Goal: Task Accomplishment & Management: Use online tool/utility

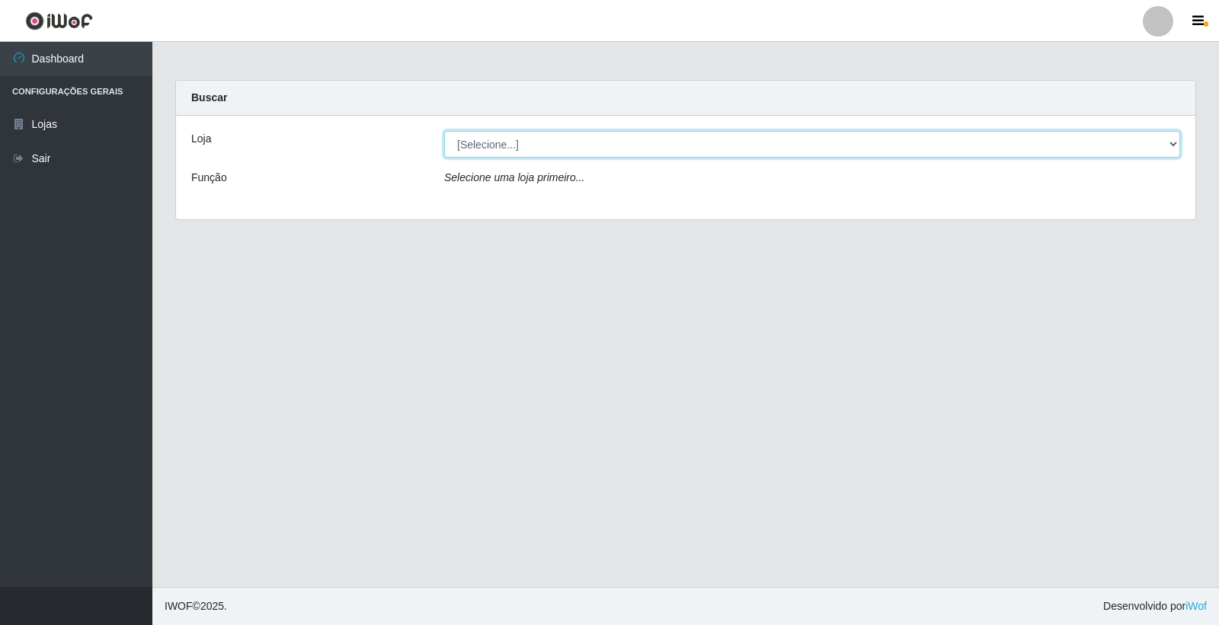
drag, startPoint x: 708, startPoint y: 134, endPoint x: 708, endPoint y: 145, distance: 11.4
click at [708, 134] on select "[Selecione...] O Feirão - [GEOGRAPHIC_DATA]" at bounding box center [812, 144] width 736 height 27
select select "327"
click at [444, 131] on select "[Selecione...] O Feirão - [GEOGRAPHIC_DATA]" at bounding box center [812, 144] width 736 height 27
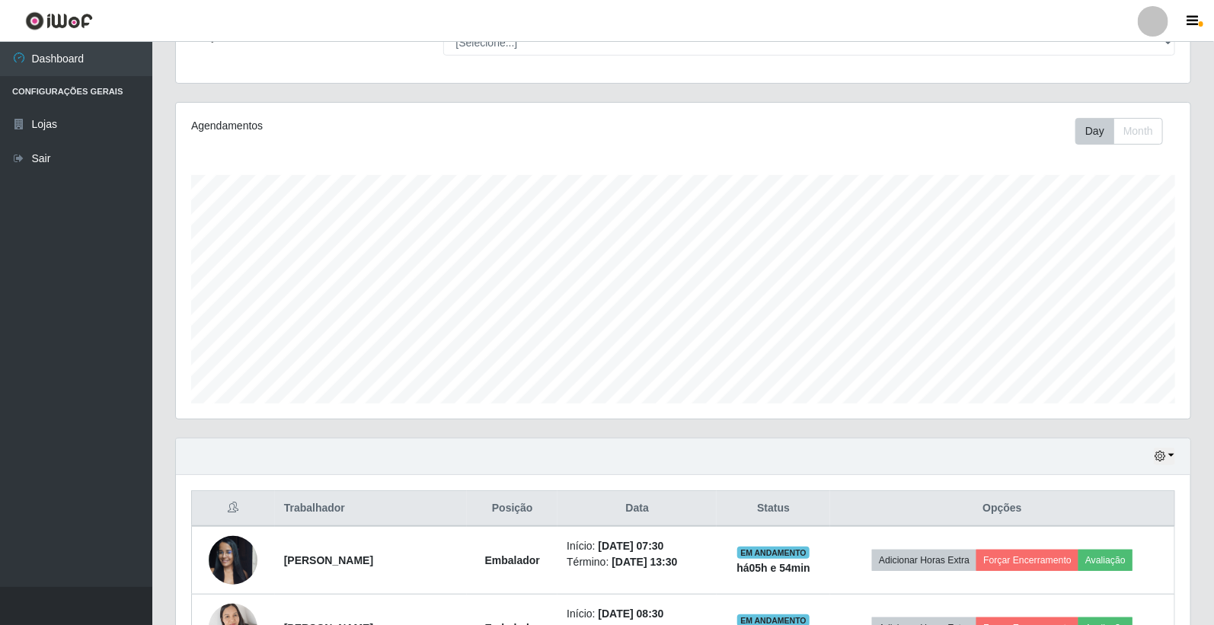
scroll to position [423, 0]
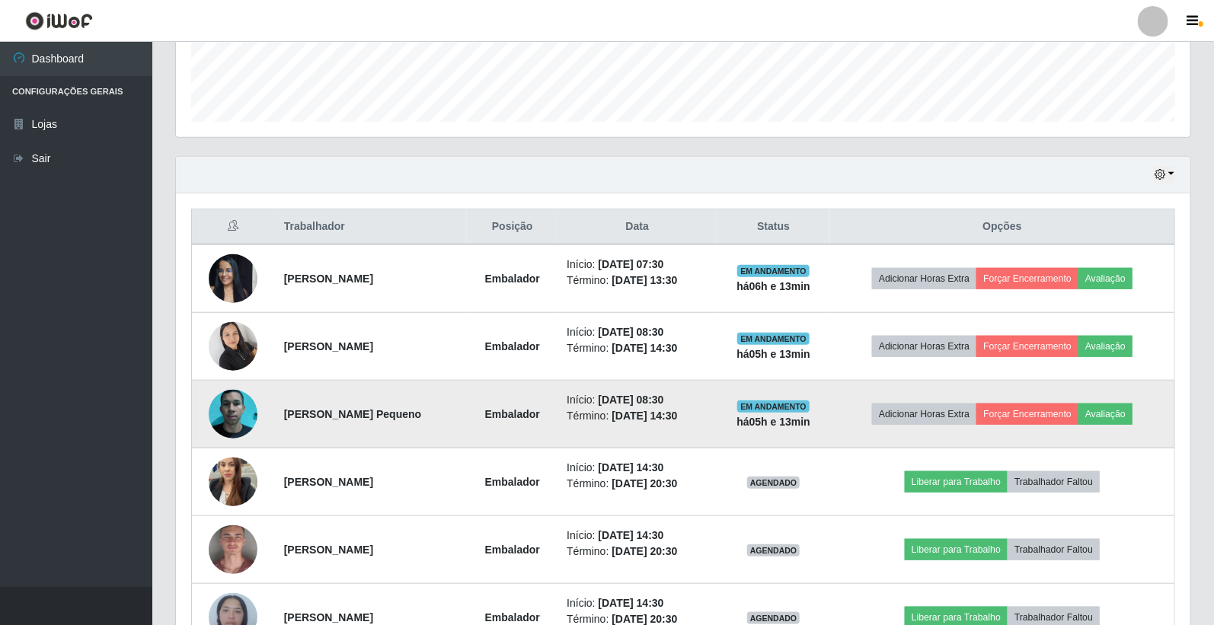
click at [1132, 400] on td "Adicionar Horas Extra Forçar Encerramento Avaliação" at bounding box center [1002, 415] width 344 height 68
drag, startPoint x: 1122, startPoint y: 412, endPoint x: 1109, endPoint y: 411, distance: 13.0
click at [1109, 411] on button "Avaliação" at bounding box center [1105, 414] width 54 height 21
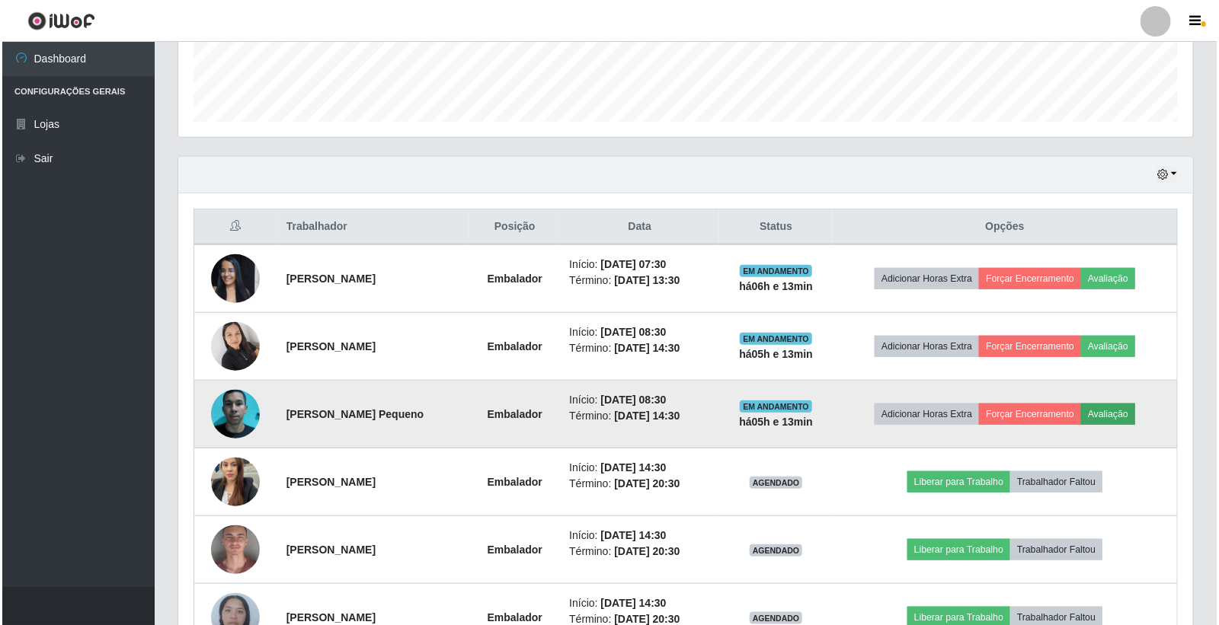
scroll to position [315, 1005]
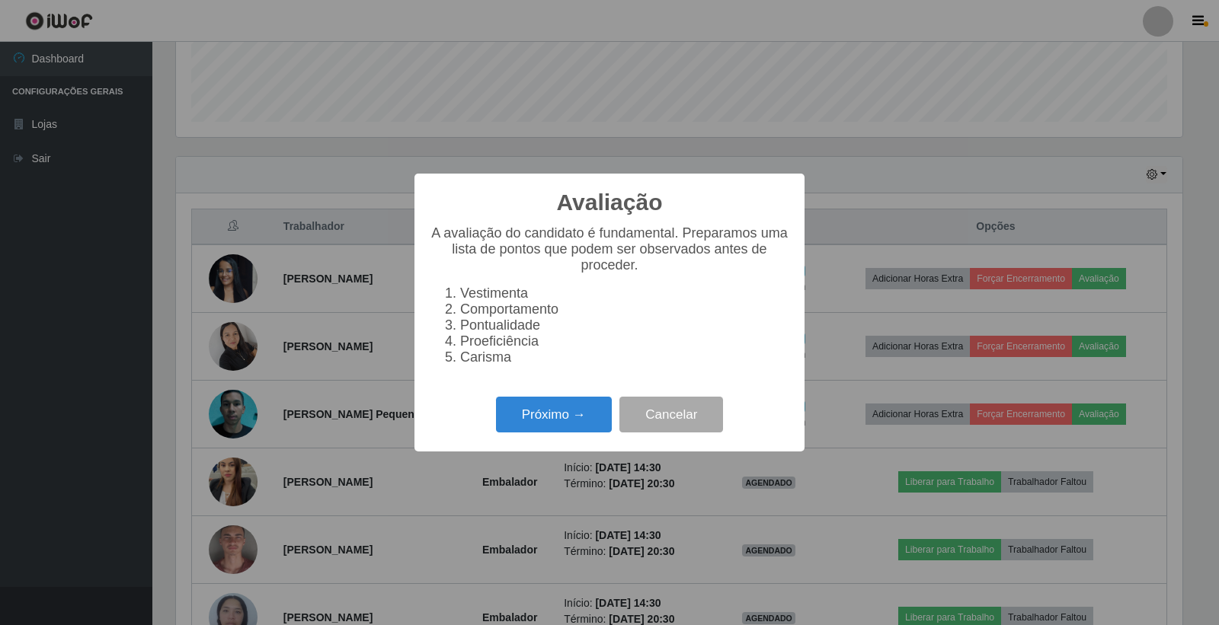
click at [569, 393] on div "Avaliação × A avaliação do candidato é fundamental. Preparamos uma lista de pon…" at bounding box center [609, 313] width 390 height 278
click at [580, 405] on button "Próximo →" at bounding box center [554, 415] width 116 height 36
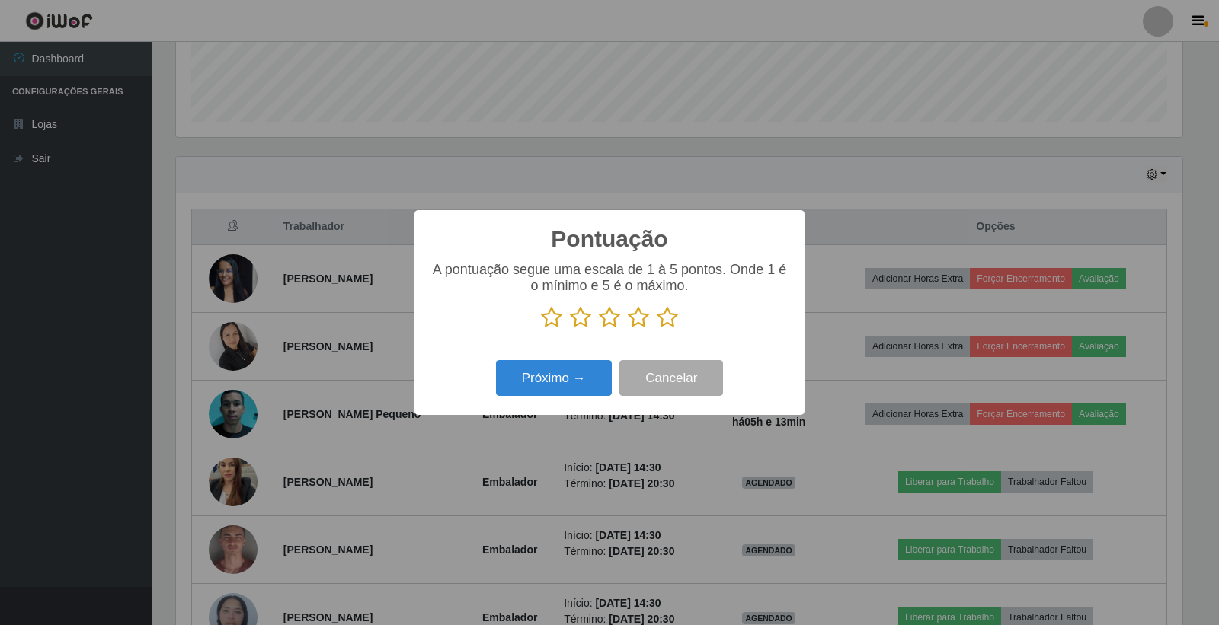
scroll to position [761304, 760614]
drag, startPoint x: 637, startPoint y: 313, endPoint x: 562, endPoint y: 394, distance: 110.5
click at [634, 318] on icon at bounding box center [638, 317] width 21 height 23
click at [628, 329] on input "radio" at bounding box center [628, 329] width 0 height 0
click at [564, 384] on button "Próximo →" at bounding box center [554, 378] width 116 height 36
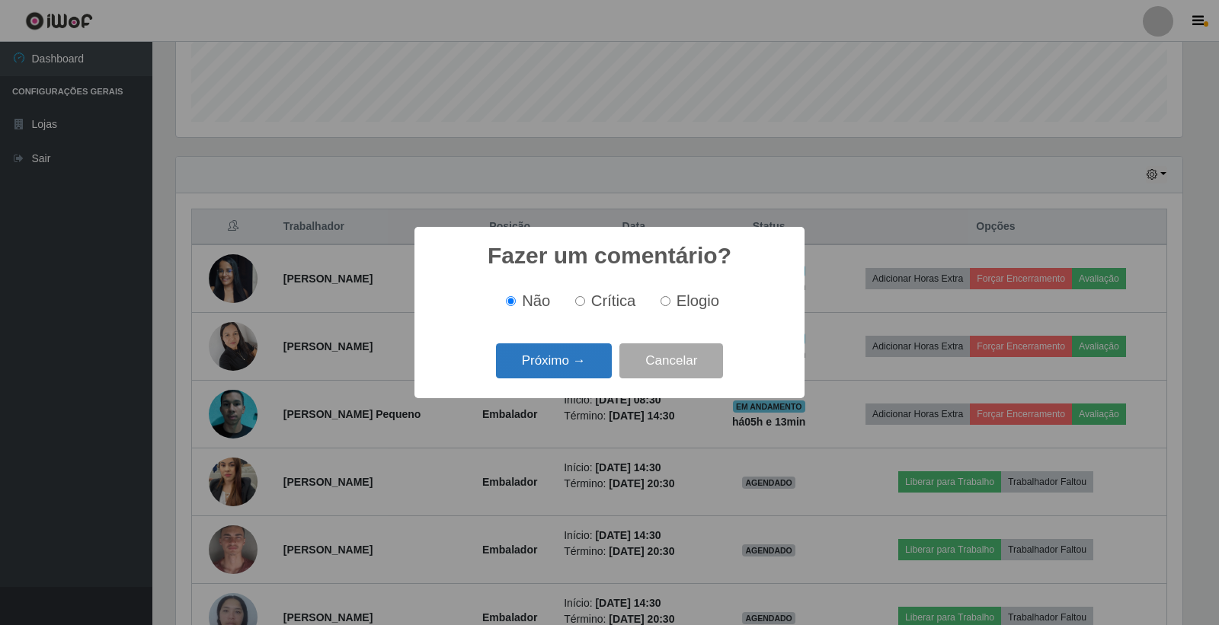
click at [580, 366] on button "Próximo →" at bounding box center [554, 361] width 116 height 36
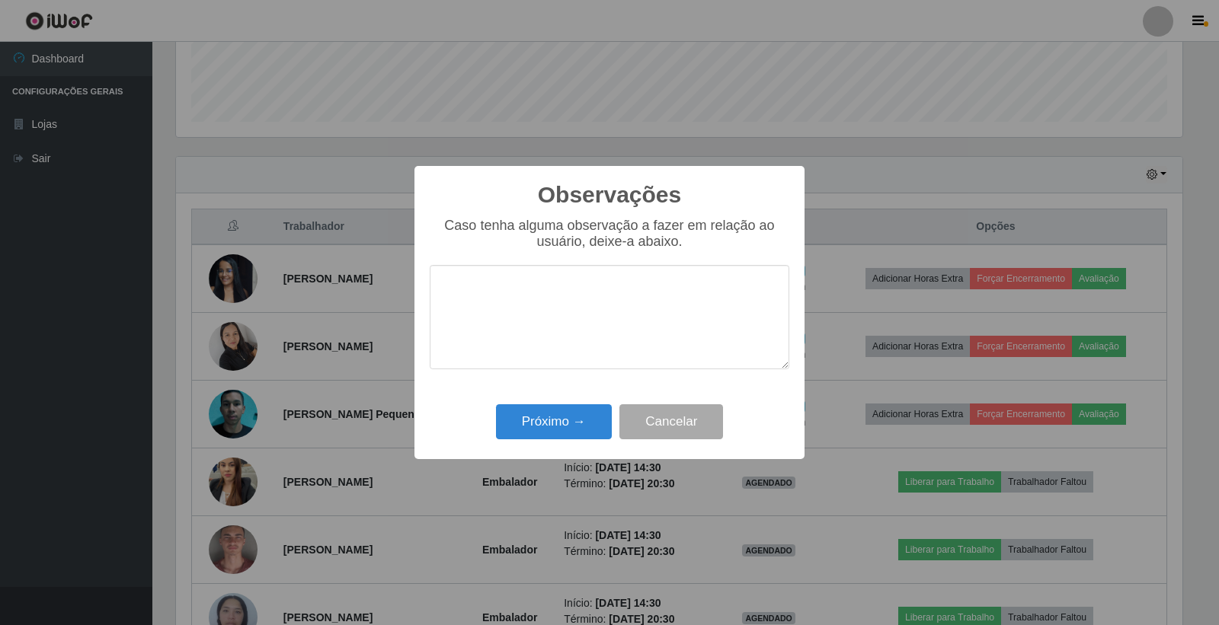
click at [642, 347] on textarea at bounding box center [609, 317] width 359 height 104
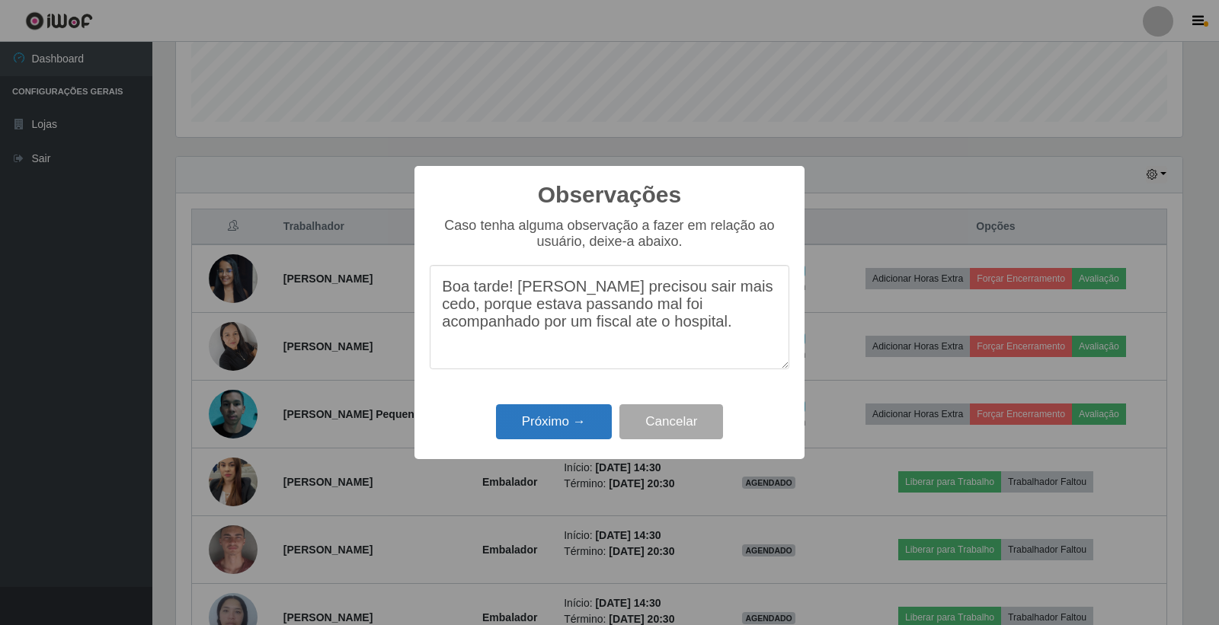
type textarea "Boa tarde! [PERSON_NAME] precisou sair mais cedo, porque estava passando mal fo…"
click at [562, 423] on button "Próximo →" at bounding box center [554, 422] width 116 height 36
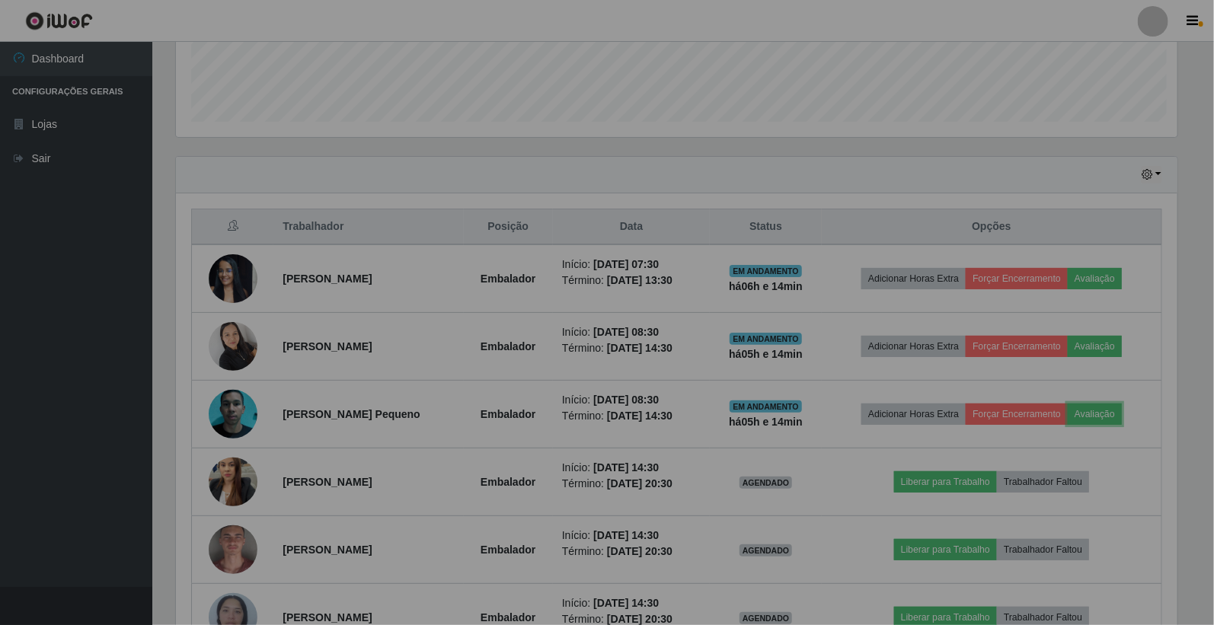
scroll to position [315, 1014]
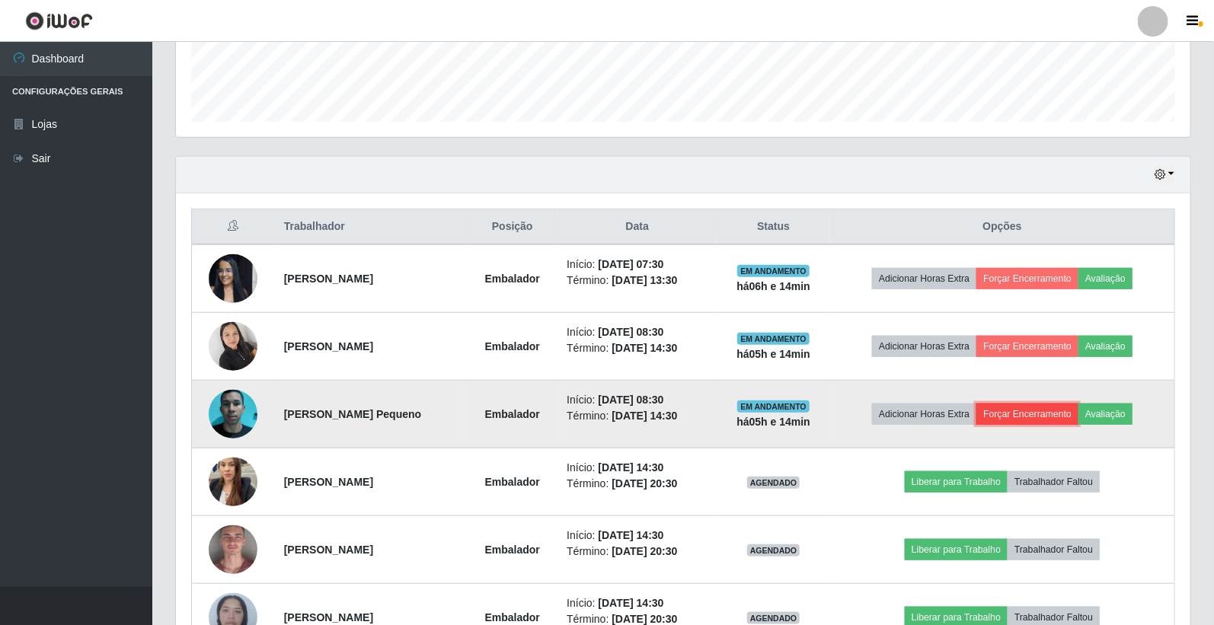
click at [1074, 422] on button "Forçar Encerramento" at bounding box center [1027, 414] width 102 height 21
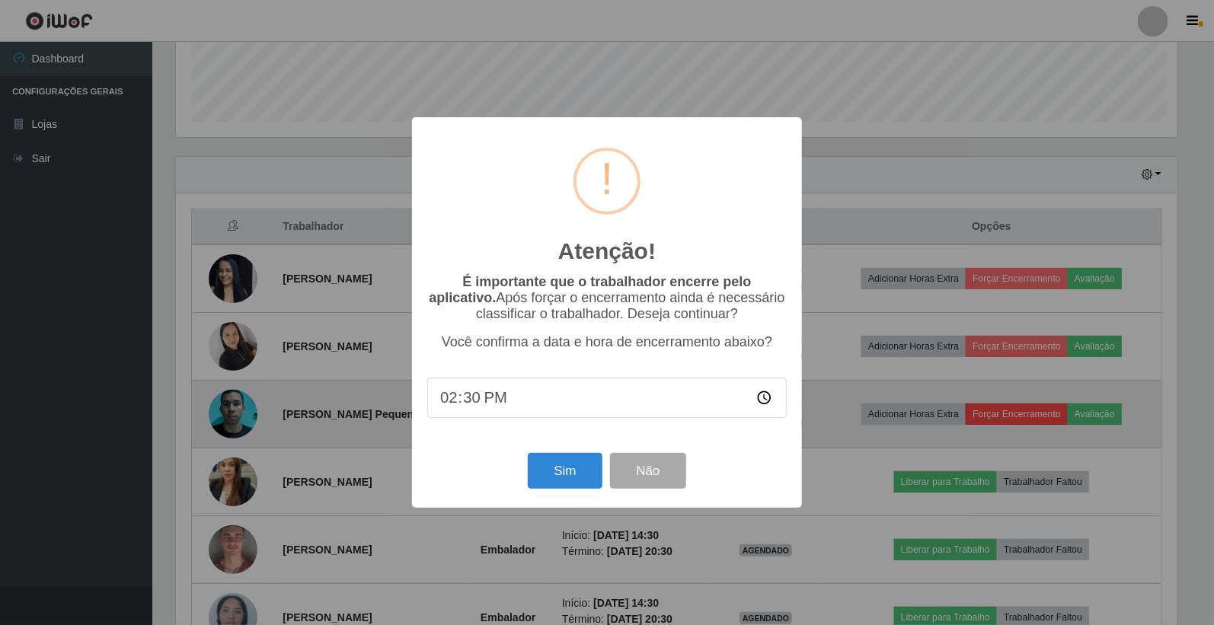
scroll to position [315, 1005]
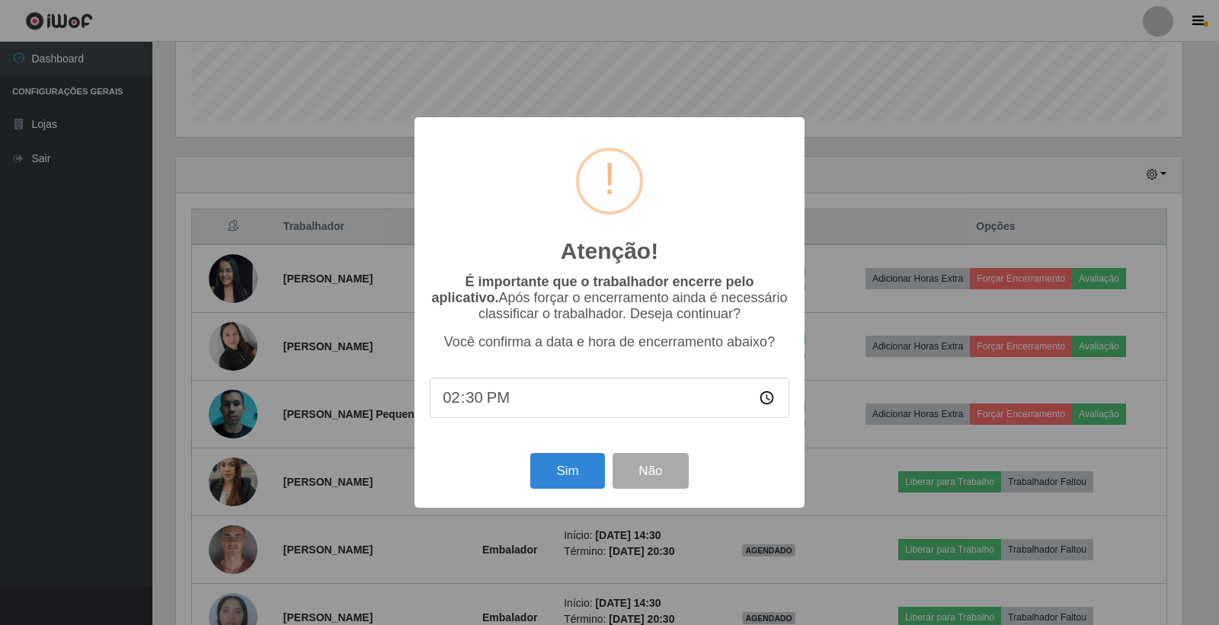
click at [470, 405] on input "14:30" at bounding box center [609, 398] width 359 height 40
click at [449, 402] on input "14:45" at bounding box center [609, 398] width 359 height 40
type input "13:45"
click at [581, 481] on button "Sim" at bounding box center [567, 471] width 74 height 36
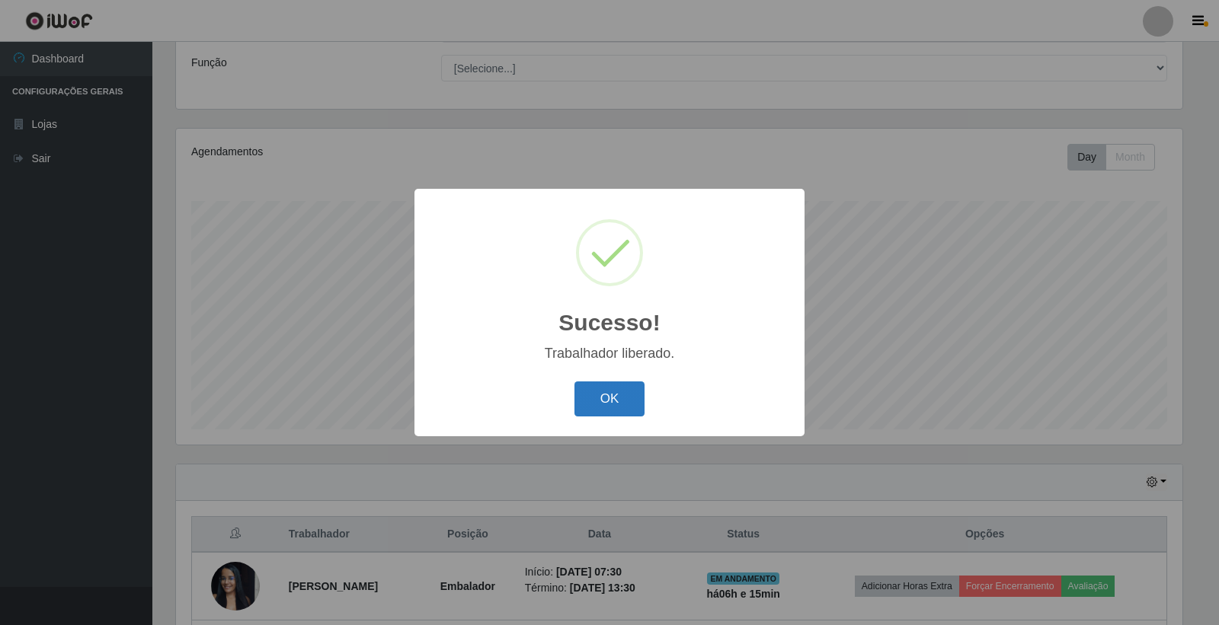
click at [634, 396] on button "OK" at bounding box center [609, 400] width 71 height 36
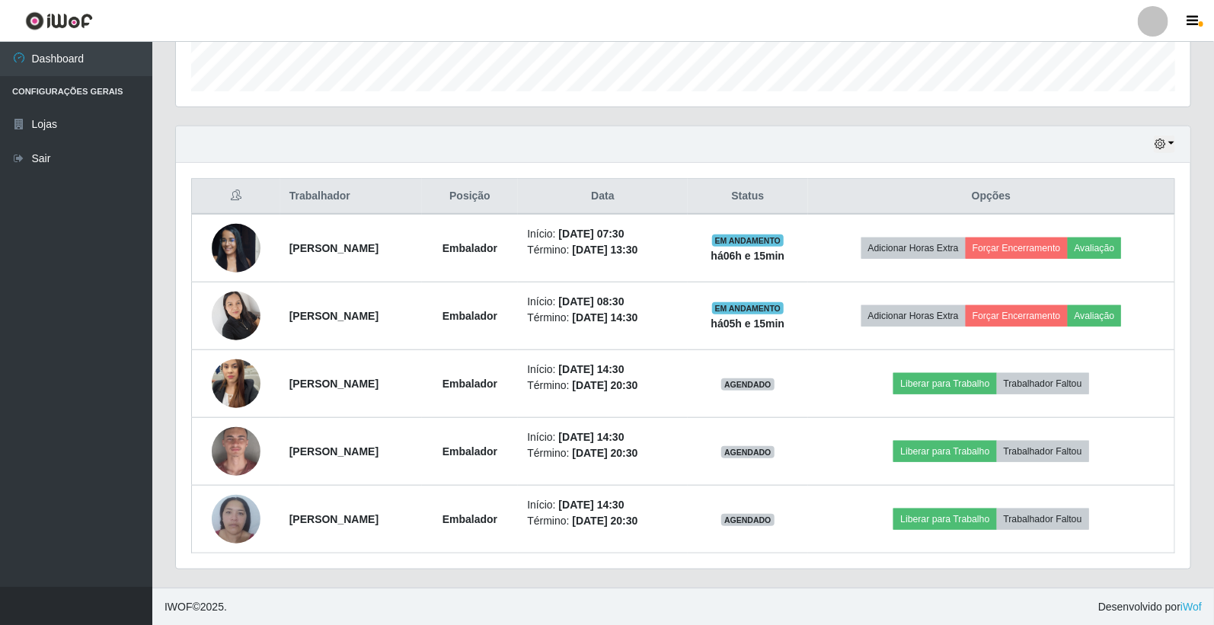
scroll to position [454, 0]
